Goal: Task Accomplishment & Management: Use online tool/utility

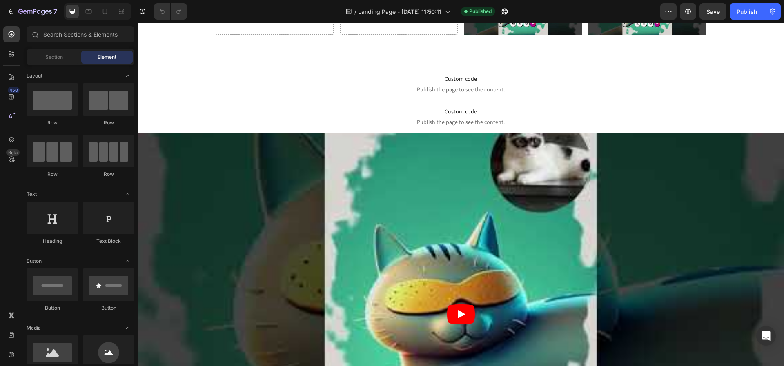
scroll to position [84, 0]
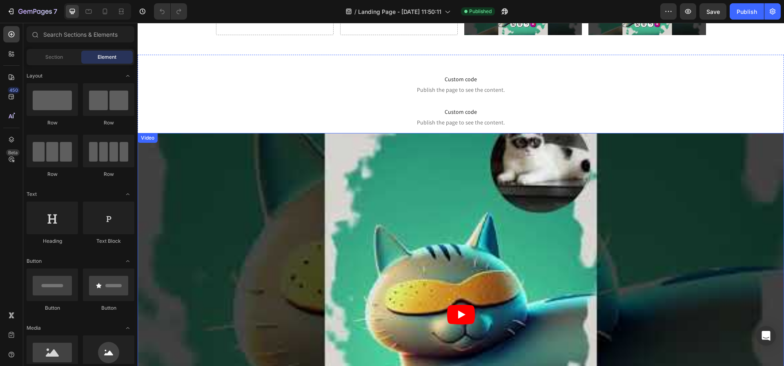
click at [260, 173] on article at bounding box center [461, 314] width 646 height 363
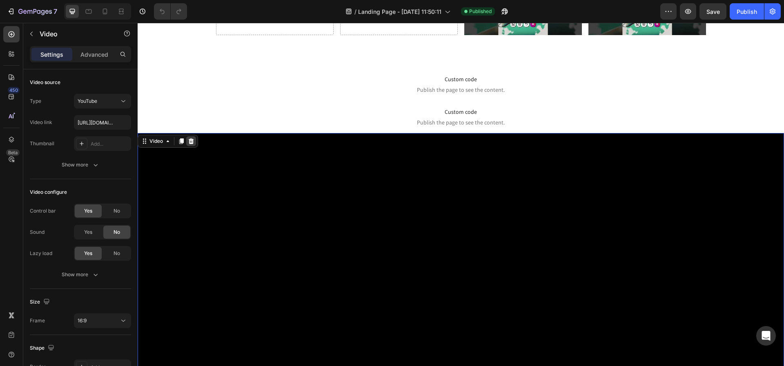
click at [191, 142] on icon at bounding box center [191, 141] width 7 height 7
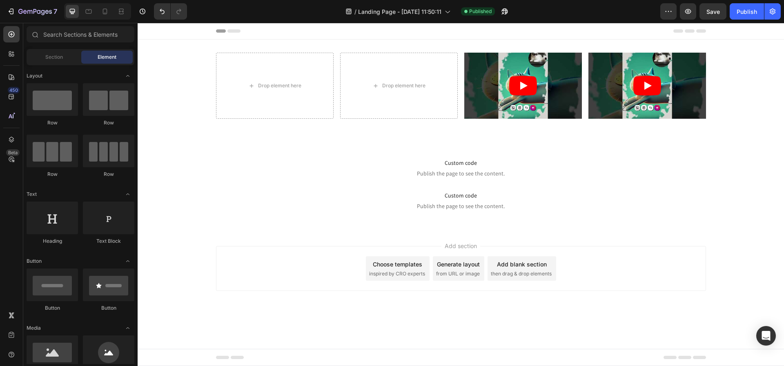
scroll to position [0, 0]
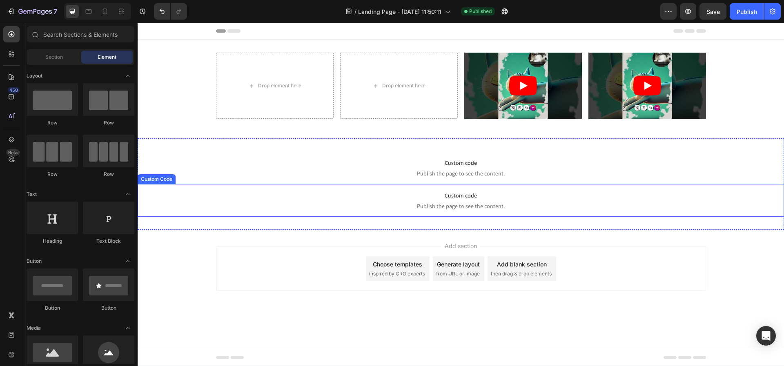
click at [337, 192] on span "Custom code" at bounding box center [461, 196] width 646 height 10
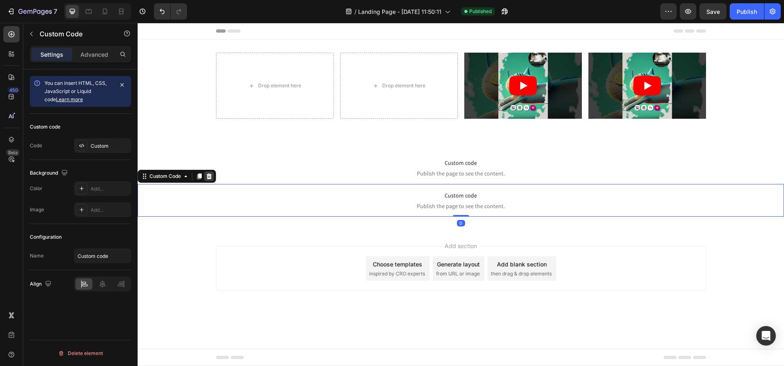
click at [209, 173] on icon at bounding box center [209, 176] width 7 height 7
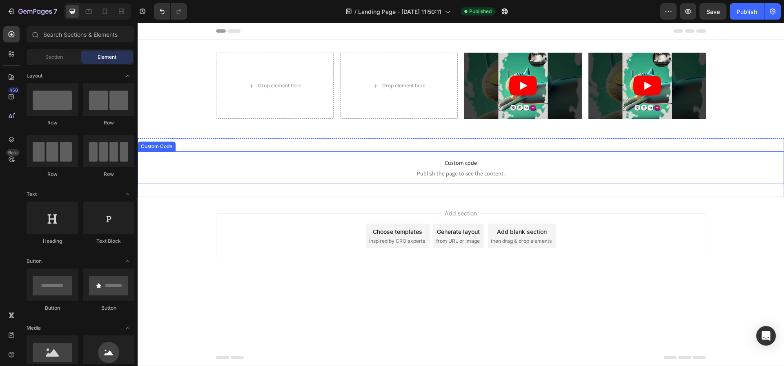
click at [216, 156] on p "Custom code Publish the page to see the content." at bounding box center [461, 167] width 646 height 33
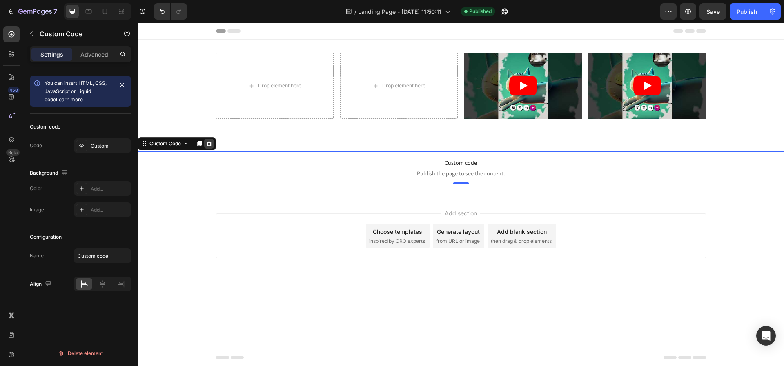
click at [212, 143] on icon at bounding box center [209, 143] width 7 height 7
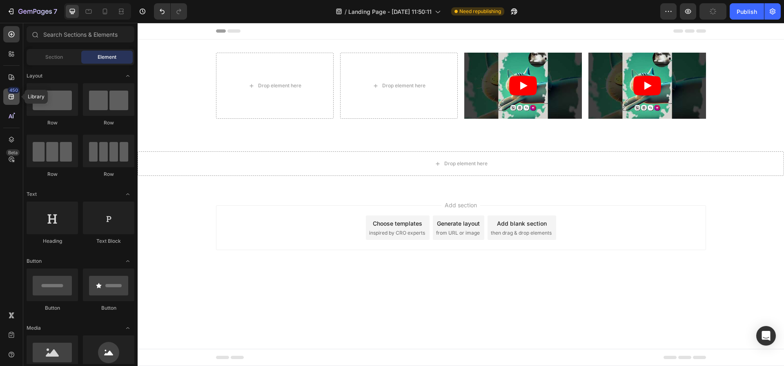
click at [8, 94] on icon at bounding box center [11, 97] width 8 height 8
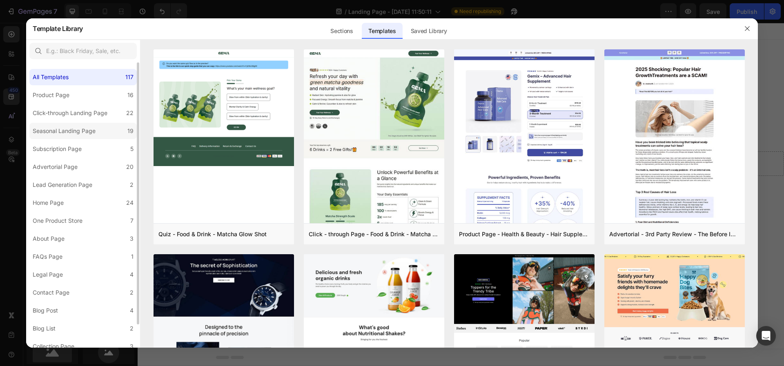
click at [53, 125] on label "Seasonal Landing Page 19" at bounding box center [82, 131] width 107 height 16
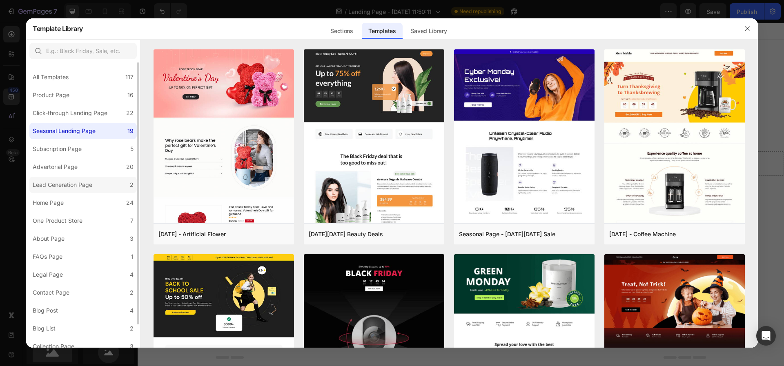
click at [86, 182] on div "Lead Generation Page" at bounding box center [63, 185] width 60 height 10
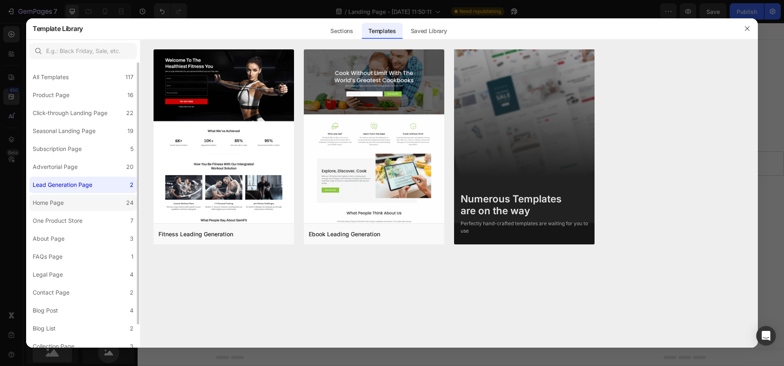
click at [91, 204] on label "Home Page 24" at bounding box center [82, 203] width 107 height 16
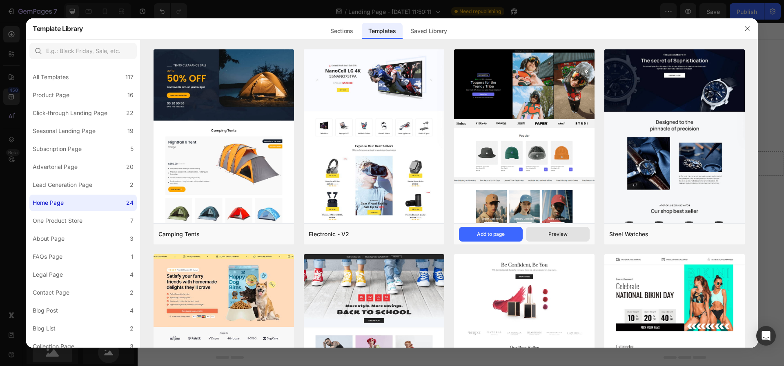
click at [560, 235] on div "Preview" at bounding box center [557, 234] width 19 height 7
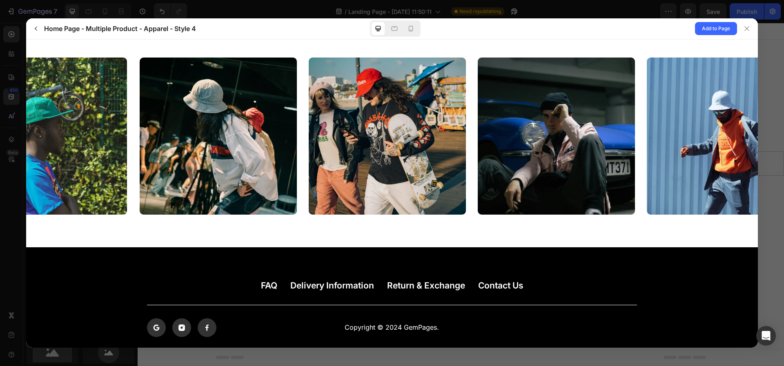
scroll to position [2601, 0]
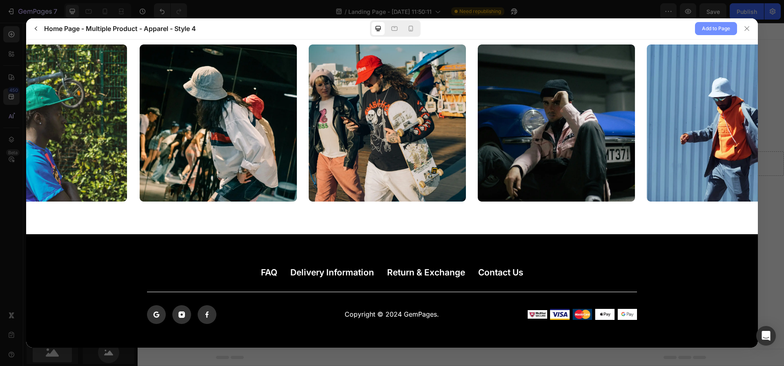
click at [710, 28] on span "Add to Page" at bounding box center [716, 29] width 28 height 10
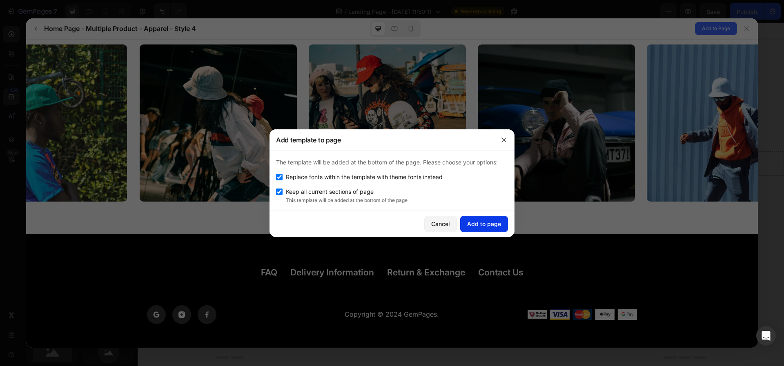
click at [491, 218] on button "Add to page" at bounding box center [484, 224] width 48 height 16
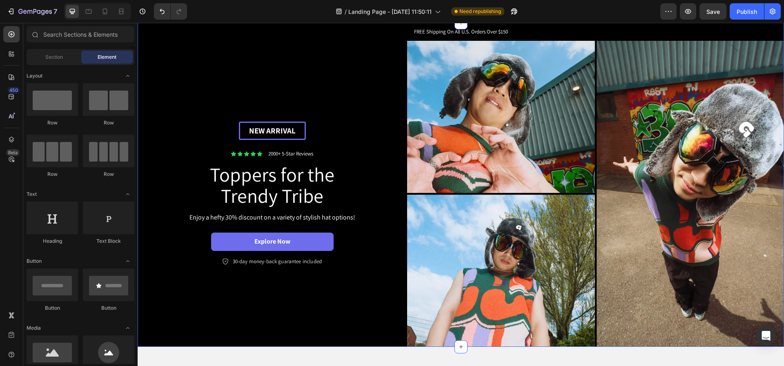
scroll to position [0, 0]
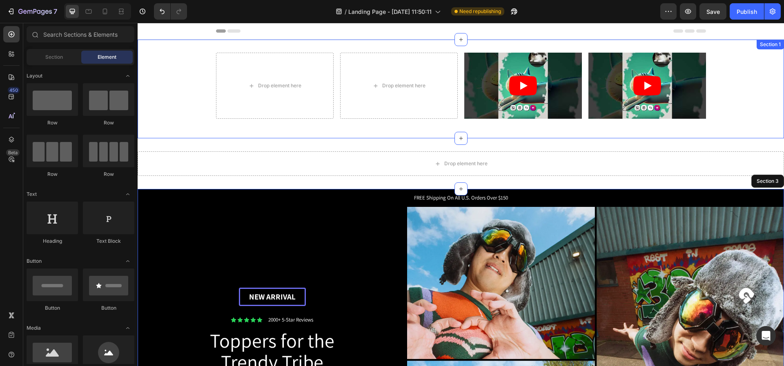
click at [722, 62] on div "Drop element here Drop element here Video Video Row" at bounding box center [461, 89] width 646 height 73
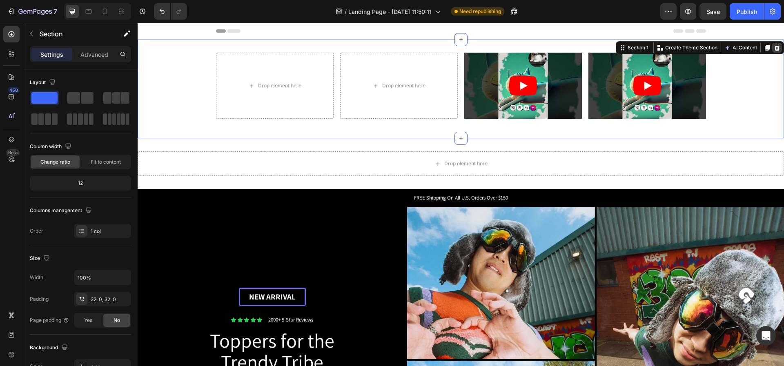
click at [774, 49] on icon at bounding box center [776, 48] width 5 height 6
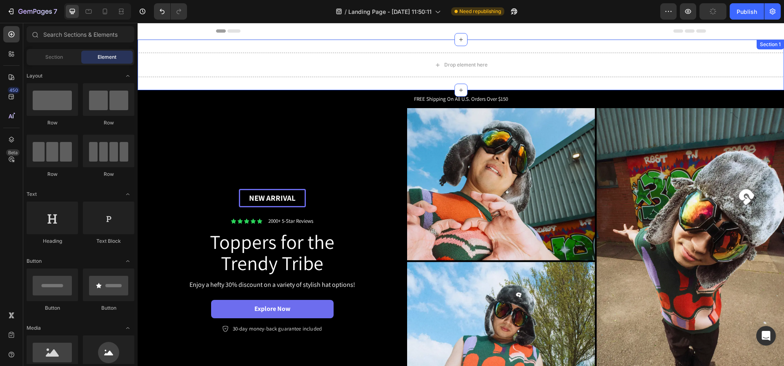
click at [732, 48] on div "Drop element here Section 1" at bounding box center [461, 65] width 646 height 51
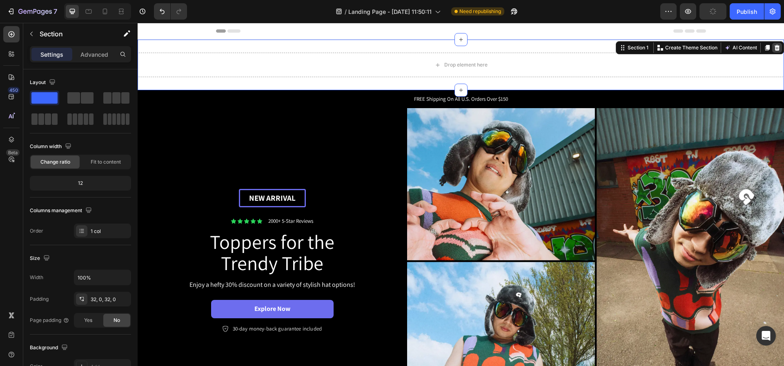
click at [774, 46] on icon at bounding box center [776, 48] width 5 height 6
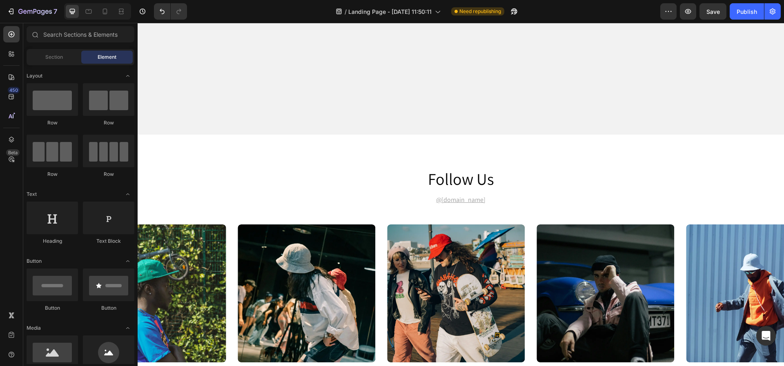
scroll to position [2660, 0]
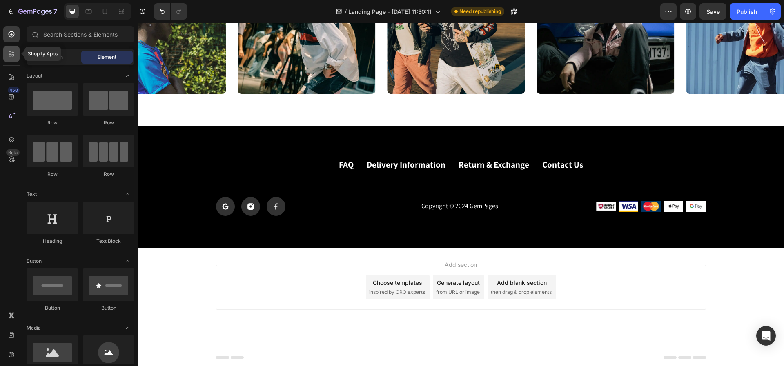
click at [7, 55] on icon at bounding box center [11, 54] width 8 height 8
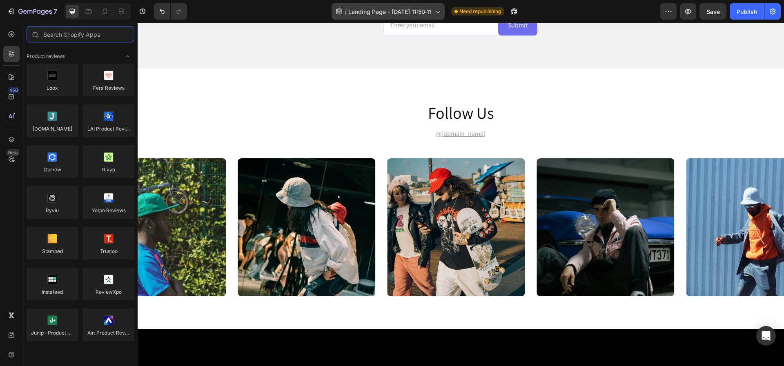
scroll to position [2317, 0]
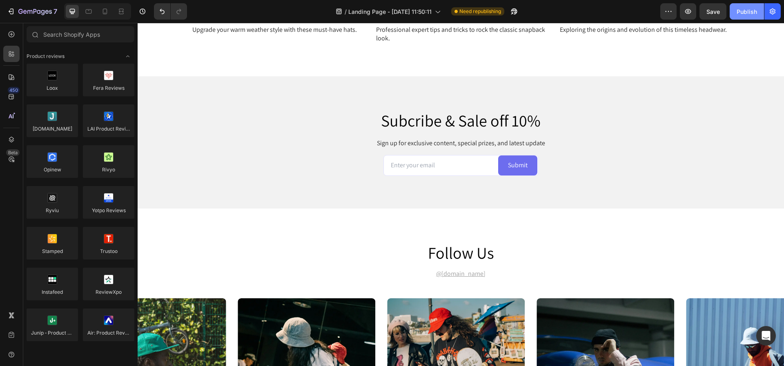
click at [743, 11] on div "Publish" at bounding box center [746, 11] width 20 height 9
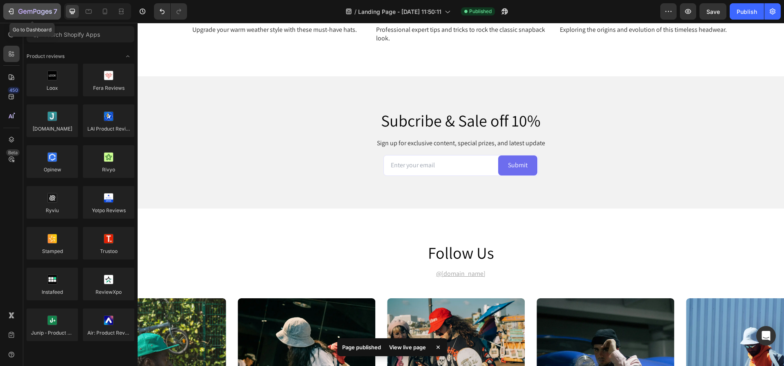
click at [6, 11] on button "7" at bounding box center [32, 11] width 58 height 16
